Goal: Information Seeking & Learning: Learn about a topic

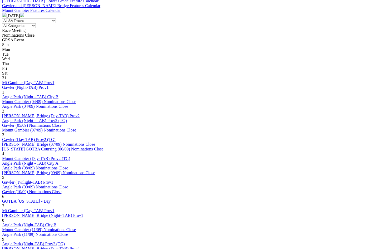
scroll to position [243, 0]
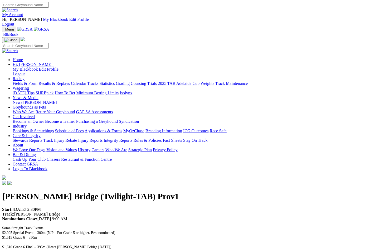
click at [17, 81] on link "Fields & Form" at bounding box center [25, 83] width 25 height 4
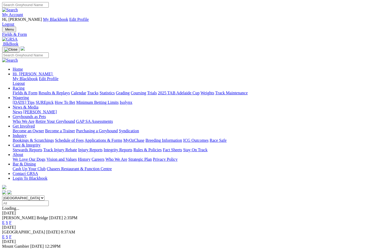
click at [12, 220] on link "F" at bounding box center [10, 222] width 2 height 4
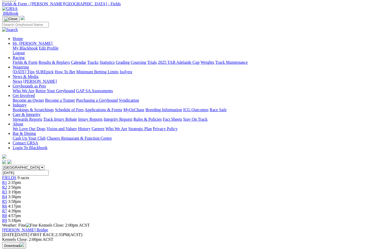
scroll to position [34, 0]
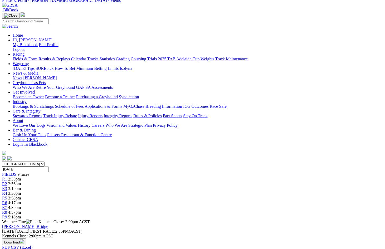
click at [114, 181] on div "R2 2:56pm" at bounding box center [192, 183] width 380 height 5
